Goal: Find specific page/section: Find specific page/section

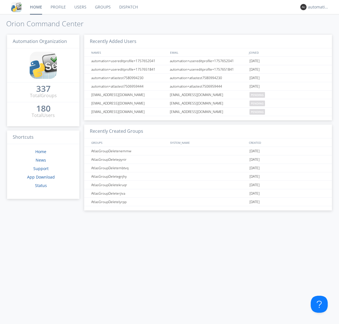
click at [128, 7] on link "Dispatch" at bounding box center [128, 7] width 27 height 14
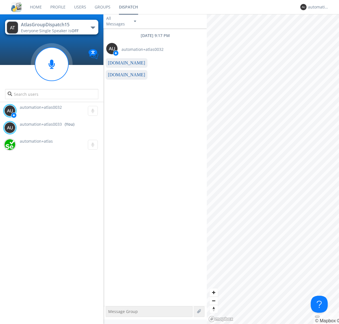
click at [124, 75] on link "www.orionlabs.io" at bounding box center [126, 74] width 37 height 5
type textarea "https://www.orionlabs.io"
click at [317, 7] on div "automation+atlas0033" at bounding box center [318, 7] width 21 height 6
